Goal: Task Accomplishment & Management: Use online tool/utility

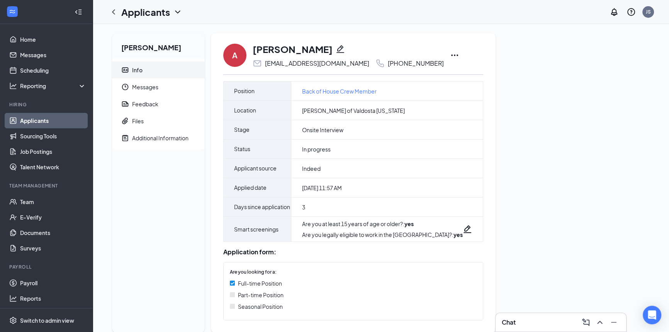
click at [450, 55] on icon "Ellipses" at bounding box center [454, 55] width 9 height 9
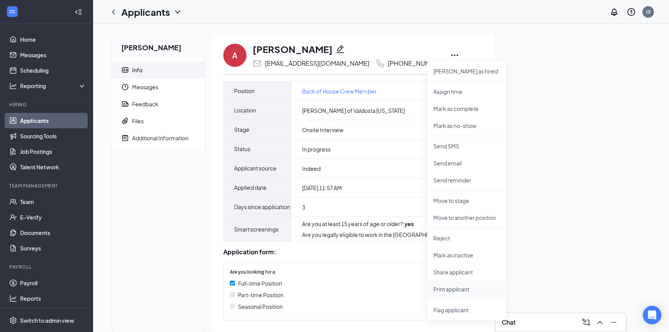
click at [453, 288] on p "Print applicant" at bounding box center [466, 289] width 66 height 8
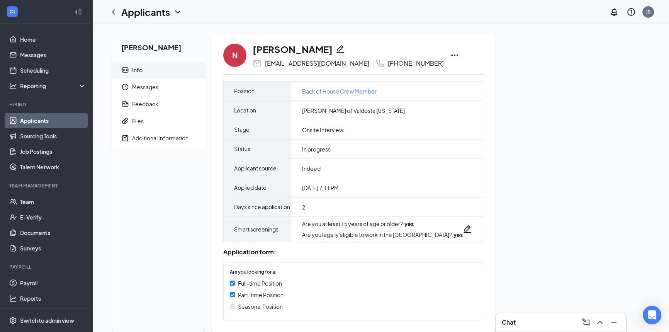
click at [451, 54] on icon "Ellipses" at bounding box center [454, 55] width 9 height 9
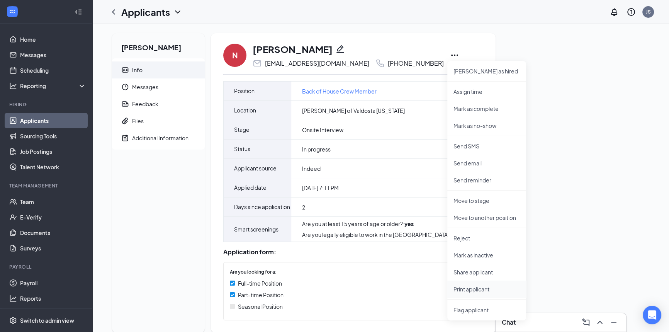
click at [471, 290] on p "Print applicant" at bounding box center [487, 289] width 66 height 8
